Goal: Information Seeking & Learning: Learn about a topic

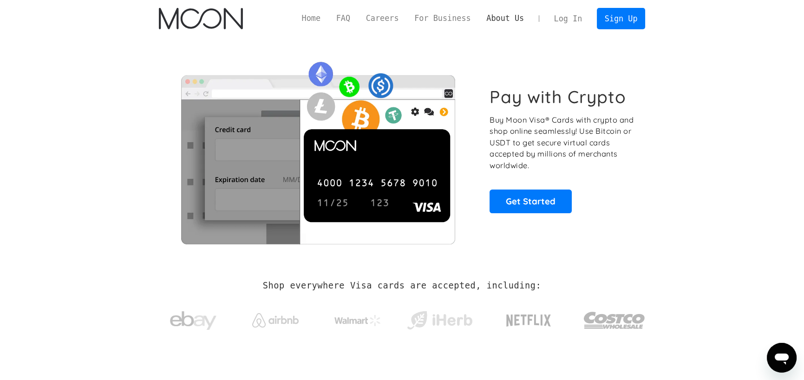
click at [517, 18] on link "About Us" at bounding box center [504, 19] width 53 height 12
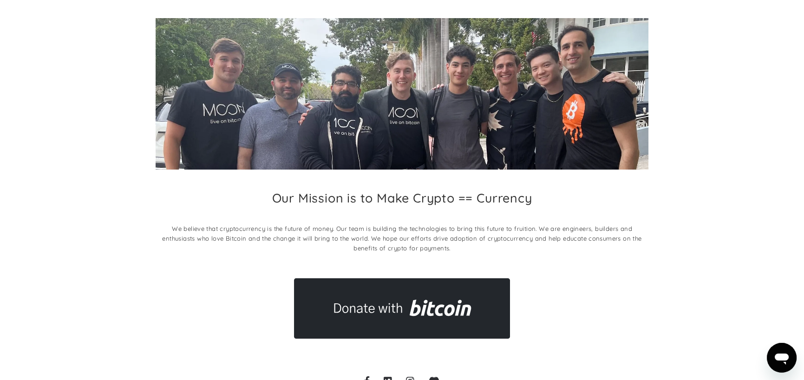
scroll to position [102, 0]
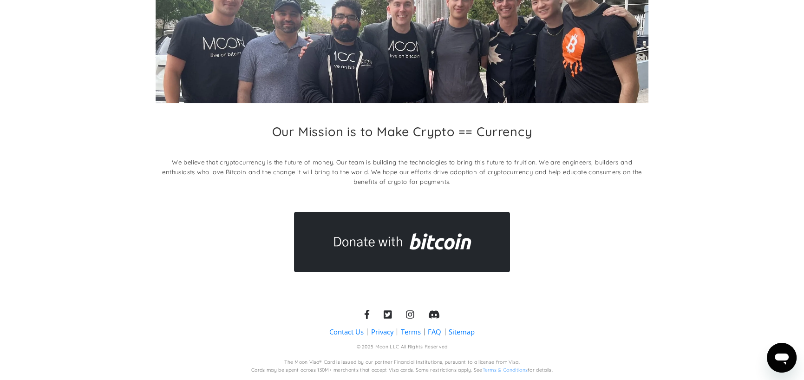
click at [380, 330] on link "Privacy" at bounding box center [382, 332] width 22 height 10
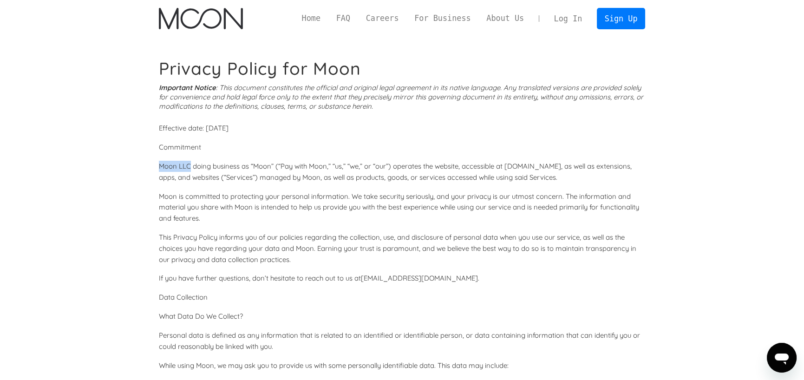
drag, startPoint x: 159, startPoint y: 165, endPoint x: 191, endPoint y: 165, distance: 32.0
click at [191, 165] on p "Moon LLC doing business as “Moon” (“Pay with Moon,” “us,” “we,” or “our”) opera…" at bounding box center [402, 172] width 487 height 22
